Goal: Information Seeking & Learning: Learn about a topic

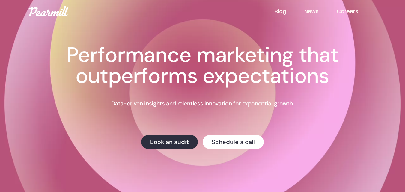
click at [346, 11] on link "Careers" at bounding box center [356, 11] width 40 height 8
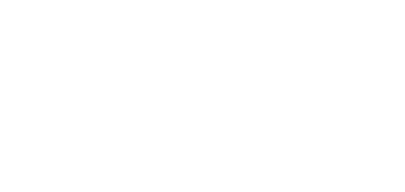
scroll to position [139, 0]
